Goal: Use online tool/utility

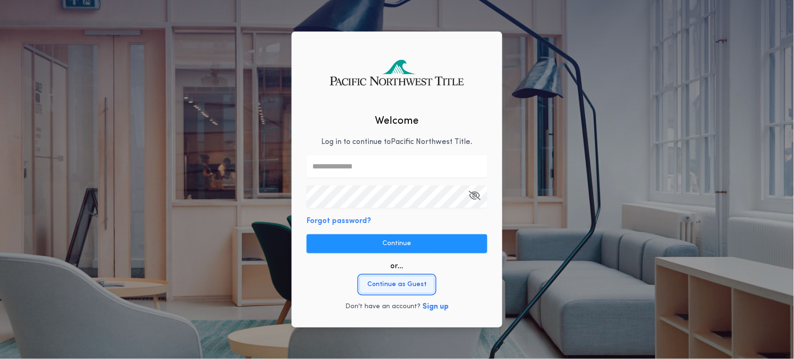
click at [402, 288] on button "Continue as Guest" at bounding box center [397, 285] width 75 height 18
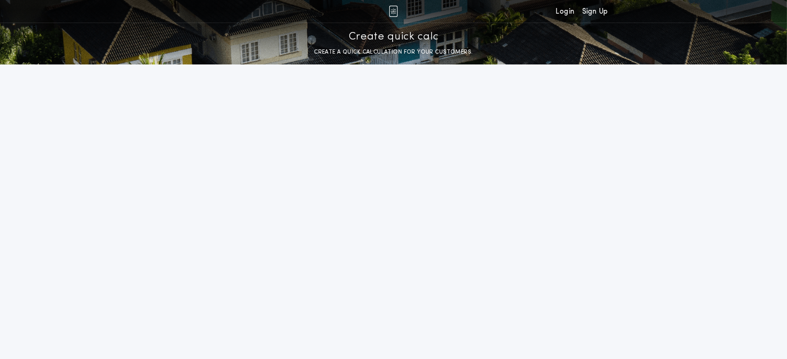
select select "**********"
